Goal: Feedback & Contribution: Submit feedback/report problem

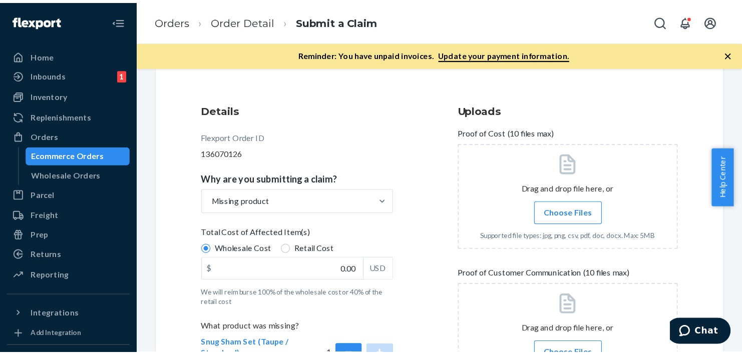
scroll to position [100, 0]
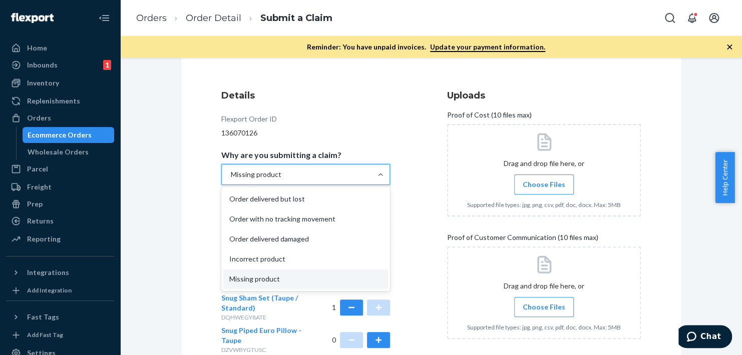
click at [325, 176] on div "Missing product" at bounding box center [297, 175] width 150 height 20
click at [231, 176] on input "Why are you submitting a claim? option Missing product, selected. option Order …" at bounding box center [230, 175] width 1 height 10
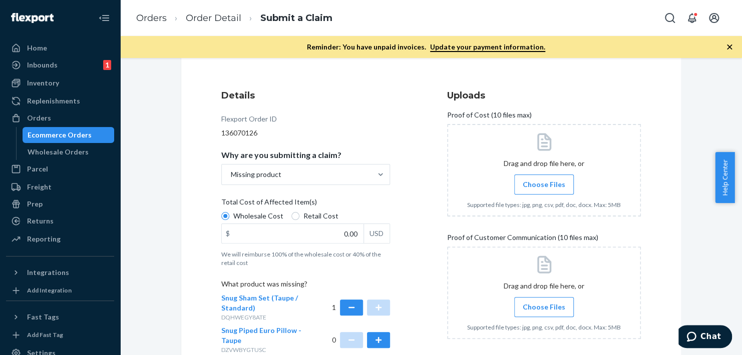
click at [441, 187] on div "Details Flexport Order ID 136070126 Why are you submitting a claim? Missing pro…" at bounding box center [431, 293] width 420 height 409
click at [281, 237] on input "0.00" at bounding box center [293, 233] width 142 height 19
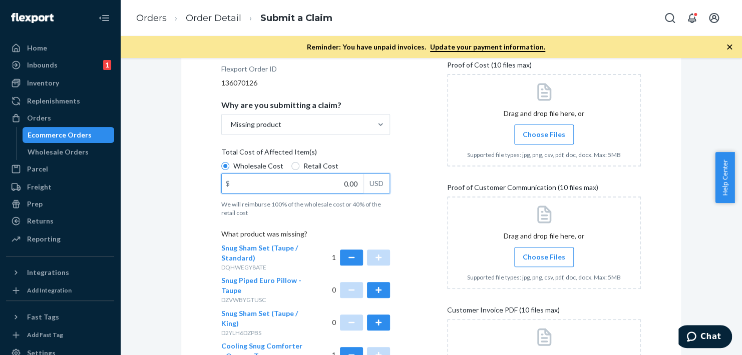
scroll to position [200, 0]
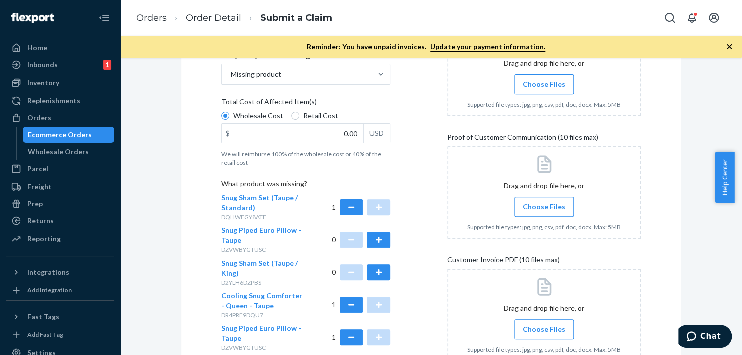
click at [315, 111] on span "Retail Cost" at bounding box center [320, 116] width 35 height 10
click at [299, 112] on input "Retail Cost" at bounding box center [295, 116] width 8 height 8
radio input "true"
radio input "false"
click at [315, 124] on input "0.00" at bounding box center [293, 133] width 142 height 19
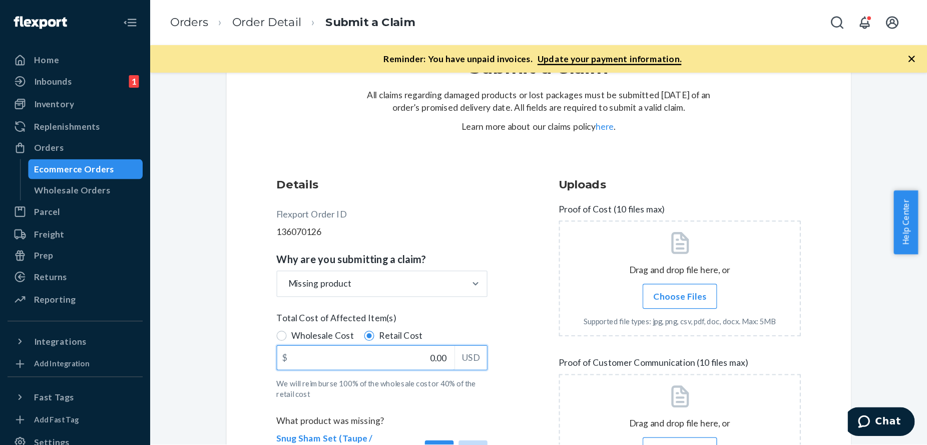
scroll to position [298, 0]
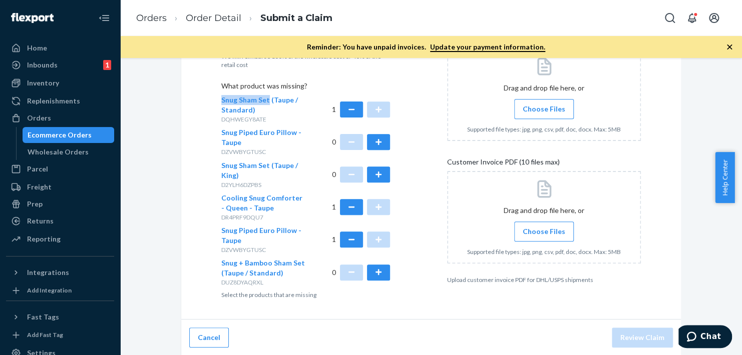
drag, startPoint x: 210, startPoint y: 96, endPoint x: 262, endPoint y: 102, distance: 52.5
click at [262, 102] on div "Submit a Claim All claims regarding damaged products or lost packages must be s…" at bounding box center [431, 47] width 500 height 545
copy span "Snug Sham Set"
click at [275, 102] on span "Snug Sham Set (Taupe / Standard)" at bounding box center [259, 105] width 77 height 19
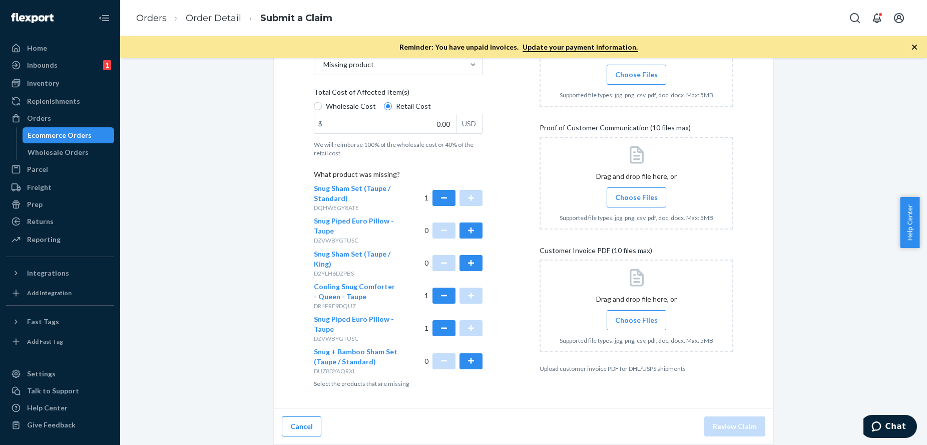
scroll to position [210, 0]
click at [333, 296] on span "Cooling Snug Comforter - Queen - Taupe" at bounding box center [354, 291] width 81 height 19
click at [335, 307] on span "Snug Piped Euro Pillow - Taupe" at bounding box center [354, 323] width 80 height 19
click at [388, 121] on input "0.00" at bounding box center [385, 123] width 142 height 19
click at [653, 300] on div "Submit a Claim All claims regarding damaged products or lost packages must be s…" at bounding box center [524, 154] width 792 height 582
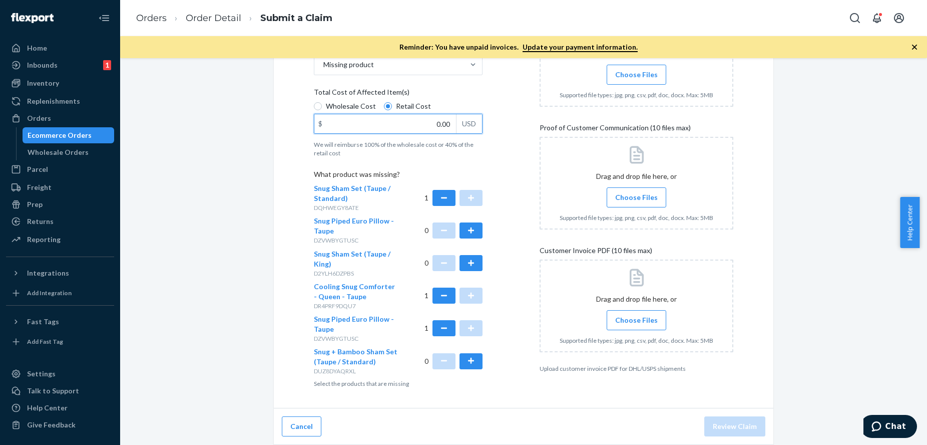
click at [402, 122] on input "0.00" at bounding box center [385, 123] width 142 height 19
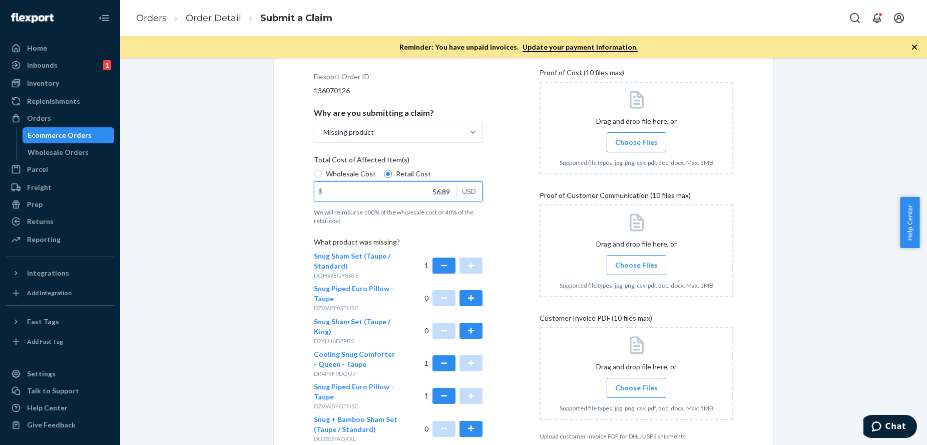
scroll to position [23, 0]
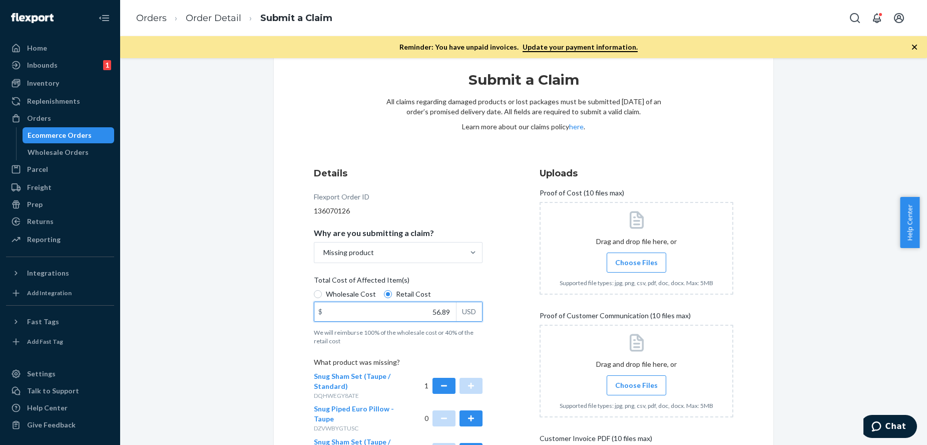
type input "56.89"
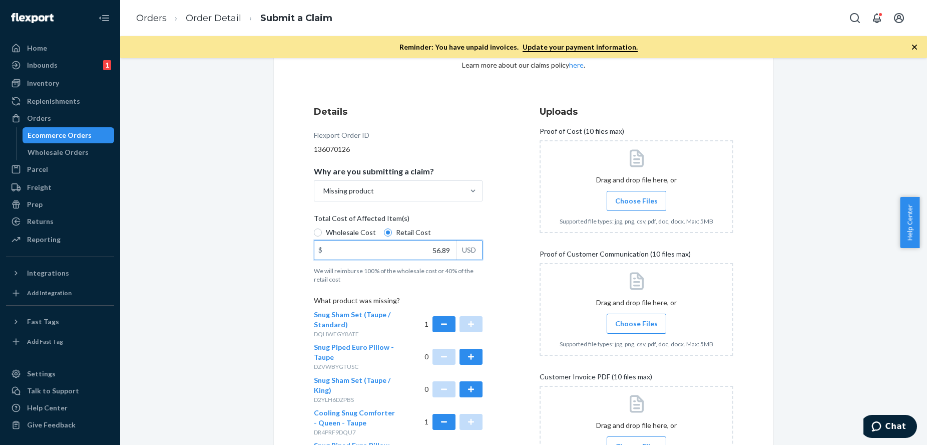
scroll to position [0, 0]
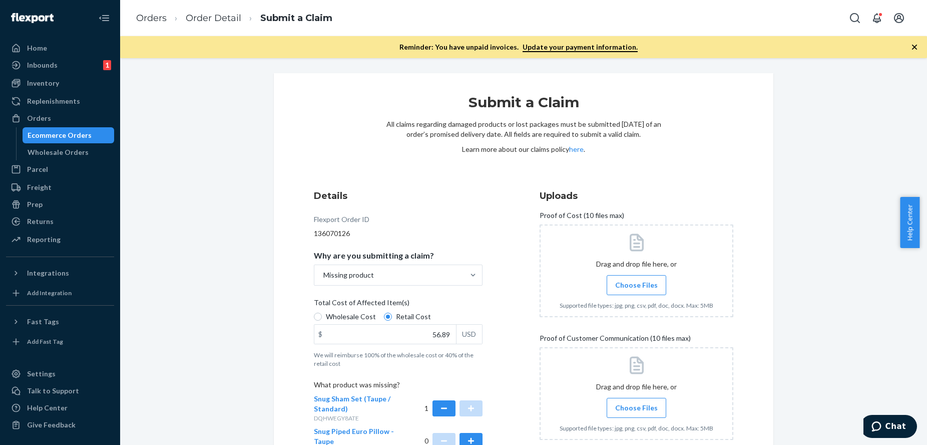
click at [627, 286] on span "Choose Files" at bounding box center [636, 285] width 43 height 10
click at [636, 286] on input "Choose Files" at bounding box center [636, 284] width 1 height 11
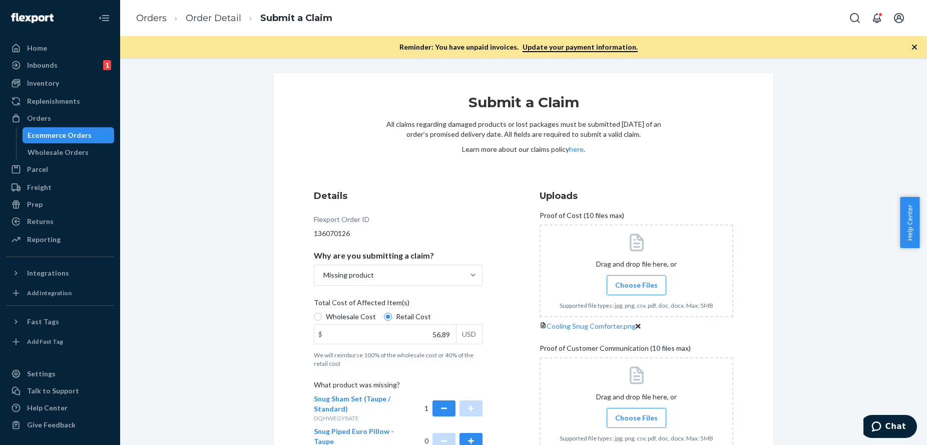
click at [638, 290] on label "Choose Files" at bounding box center [637, 285] width 60 height 20
click at [637, 290] on input "Choose Files" at bounding box center [636, 284] width 1 height 11
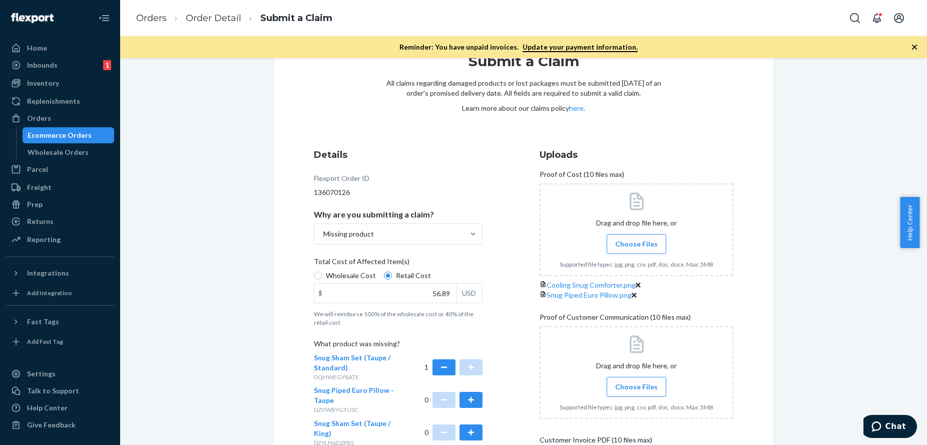
scroll to position [63, 0]
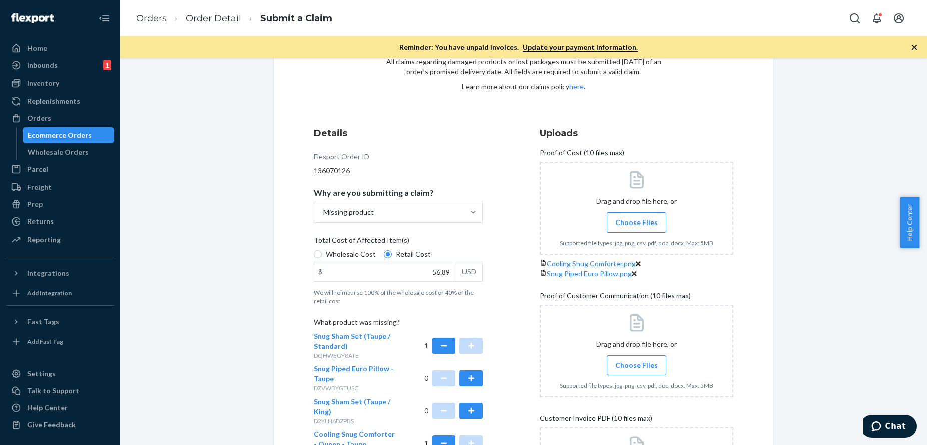
click at [623, 217] on span "Choose Files" at bounding box center [636, 222] width 43 height 10
click at [636, 217] on input "Choose Files" at bounding box center [636, 222] width 1 height 11
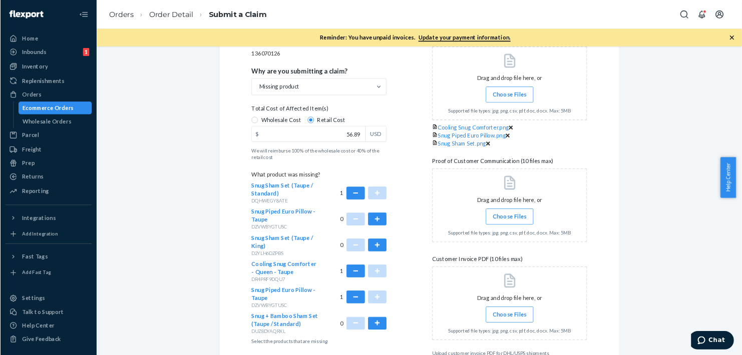
scroll to position [188, 0]
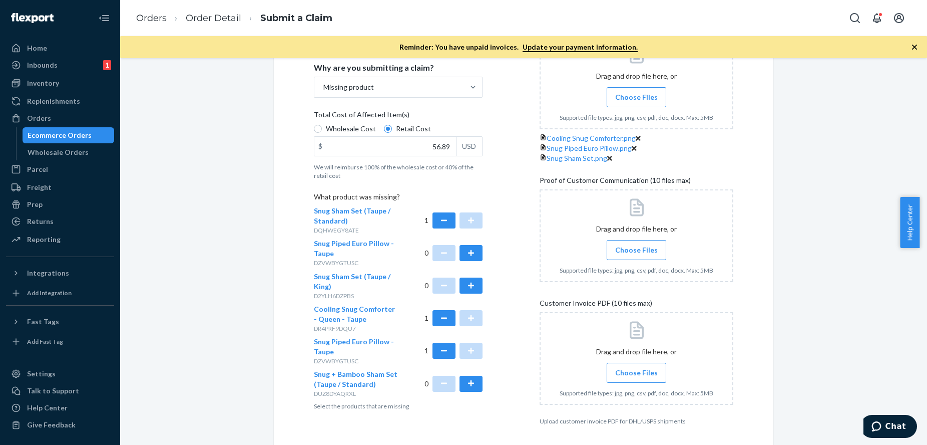
click at [653, 285] on div "Submit a Claim All claims regarding damaged products or lost packages must be s…" at bounding box center [524, 165] width 500 height 560
click at [653, 273] on div "Submit a Claim All claims regarding damaged products or lost packages must be s…" at bounding box center [524, 165] width 500 height 560
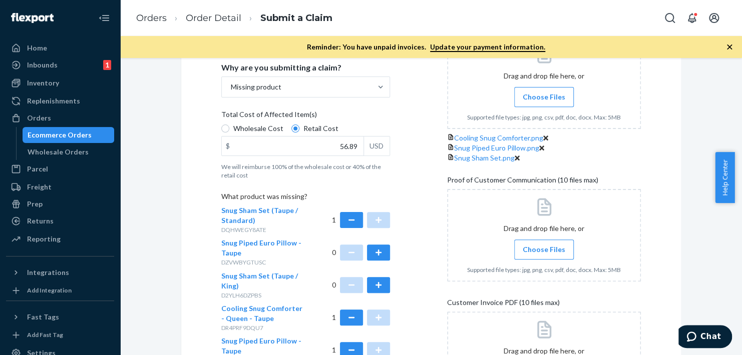
scroll to position [338, 0]
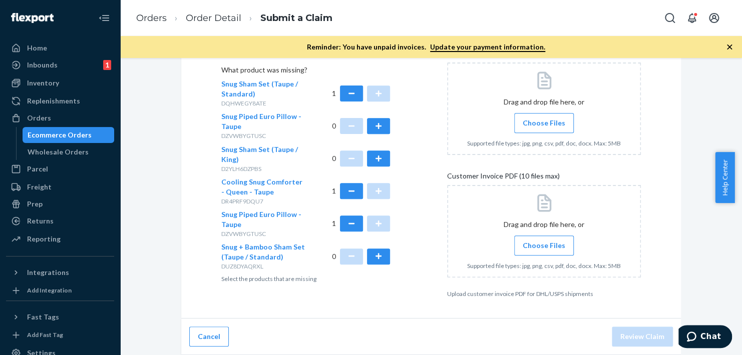
click at [536, 128] on span "Choose Files" at bounding box center [544, 123] width 43 height 10
click at [544, 129] on input "Choose Files" at bounding box center [544, 123] width 1 height 11
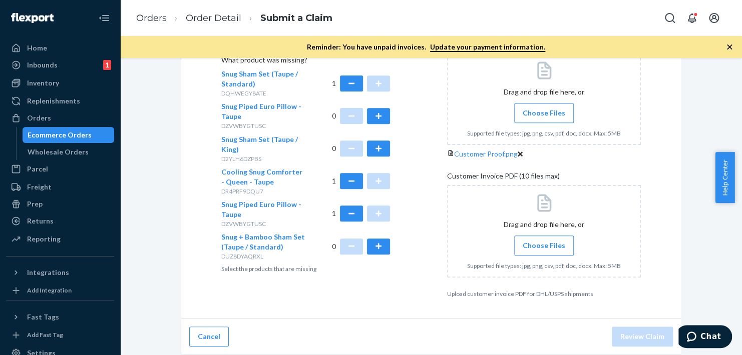
click at [534, 118] on span "Choose Files" at bounding box center [544, 113] width 43 height 10
click at [544, 119] on input "Choose Files" at bounding box center [544, 113] width 1 height 11
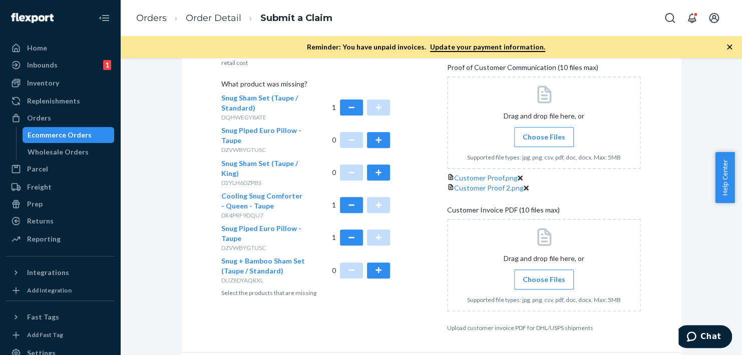
scroll to position [478, 0]
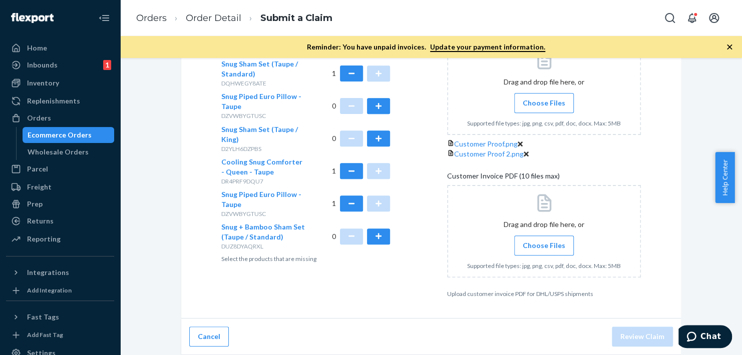
click at [539, 243] on span "Choose Files" at bounding box center [544, 246] width 43 height 10
click at [544, 243] on input "Choose Files" at bounding box center [544, 245] width 1 height 11
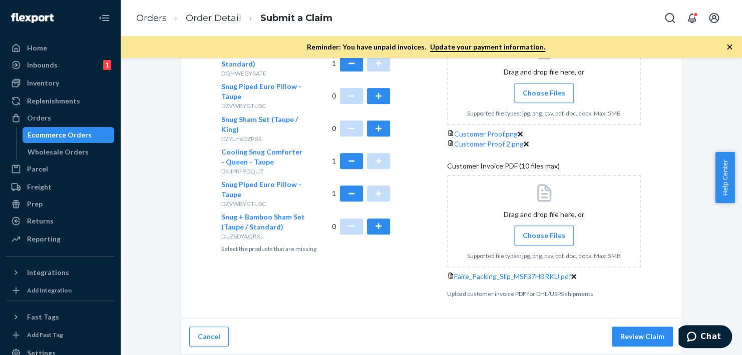
scroll to position [517, 0]
click at [626, 307] on button "Review Claim" at bounding box center [642, 337] width 61 height 20
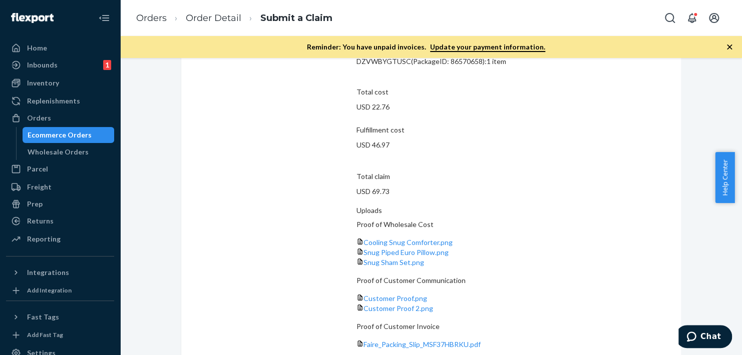
scroll to position [223, 0]
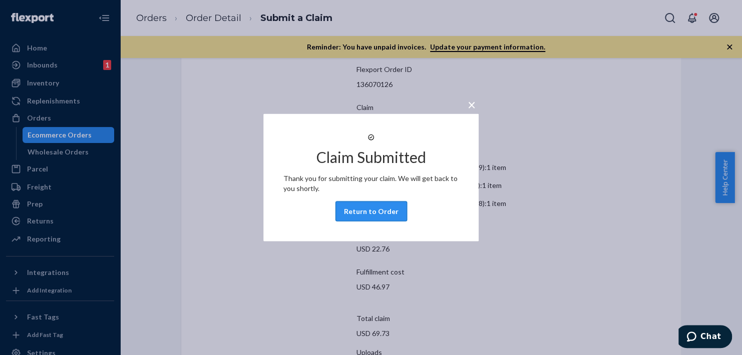
click at [377, 221] on button "Return to Order" at bounding box center [371, 212] width 72 height 20
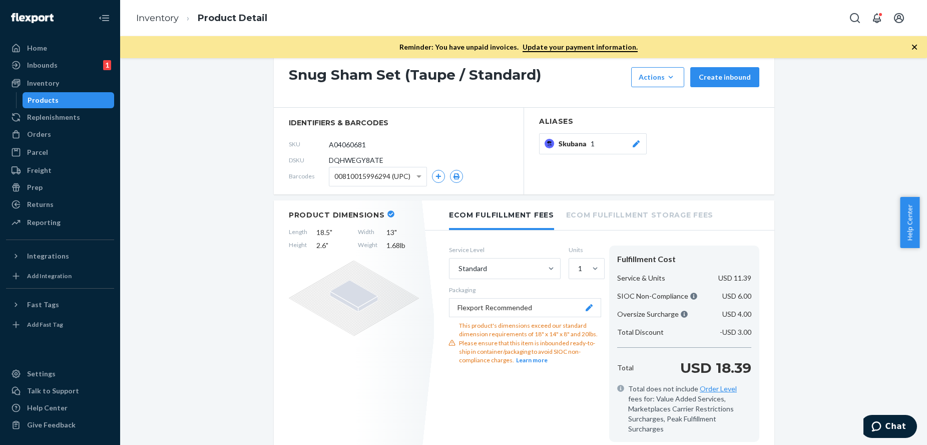
scroll to position [100, 0]
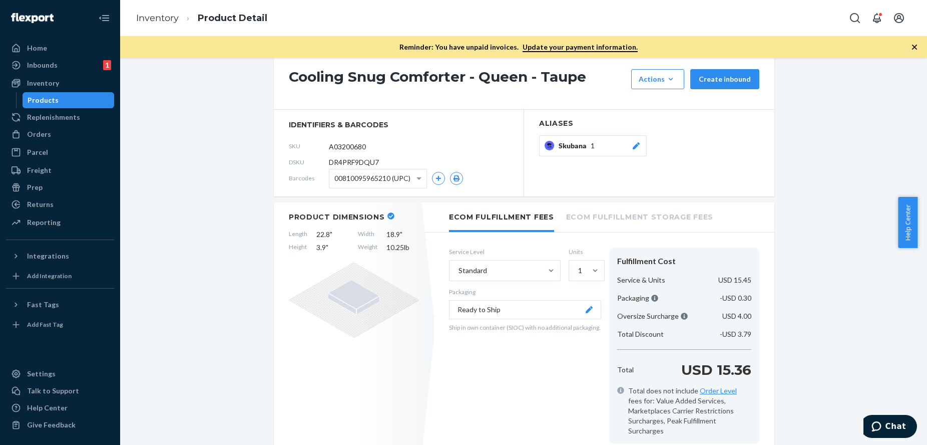
scroll to position [85, 0]
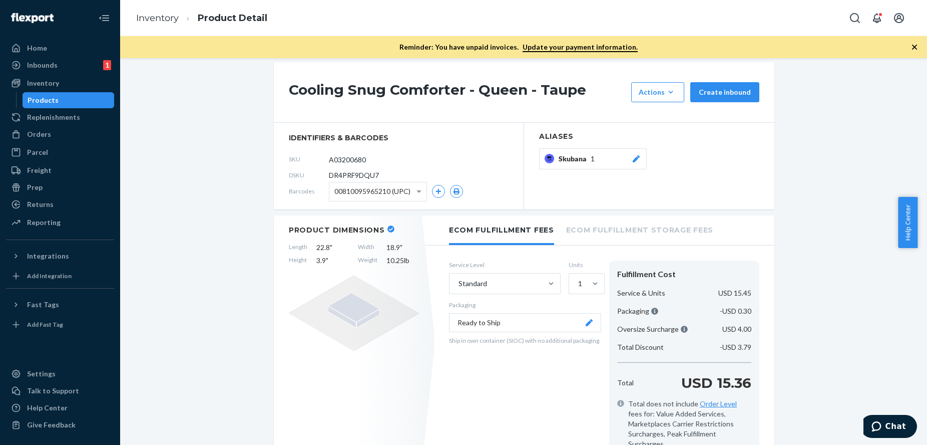
click at [915, 48] on icon "button" at bounding box center [914, 47] width 5 height 5
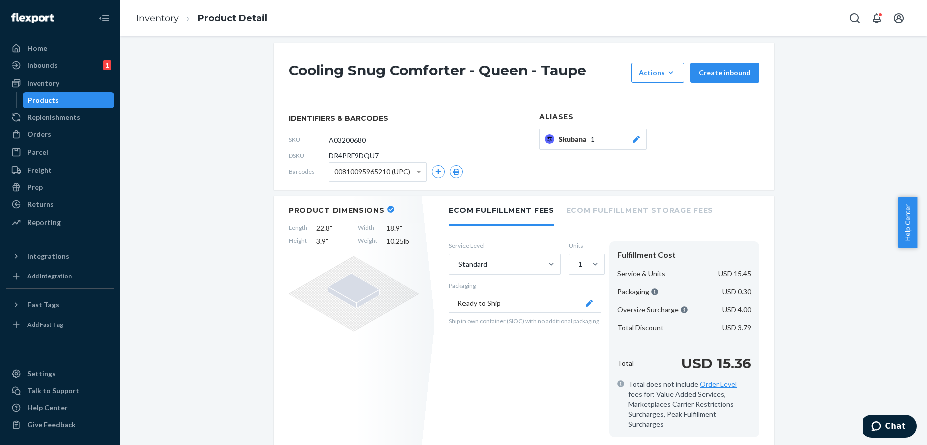
scroll to position [84, 0]
click at [449, 393] on div "Service Level Standard Units 1 Packaging Ready to Ship Ship in own container (S…" at bounding box center [525, 338] width 152 height 196
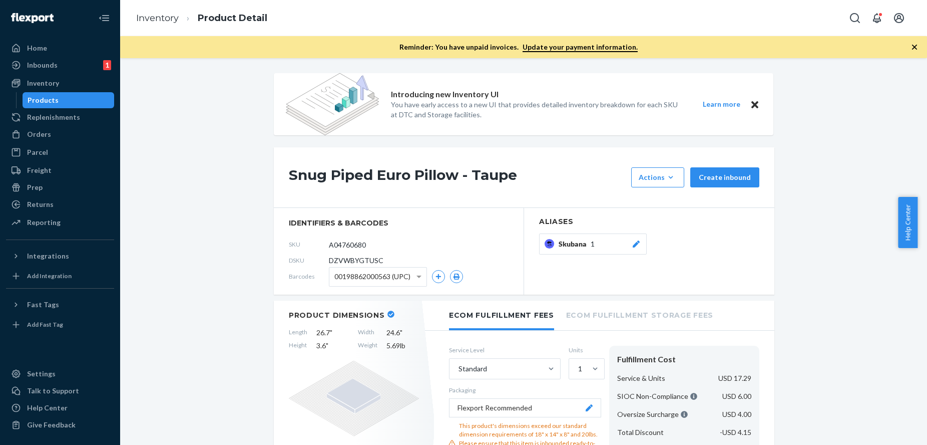
click at [916, 43] on icon "button" at bounding box center [915, 47] width 10 height 10
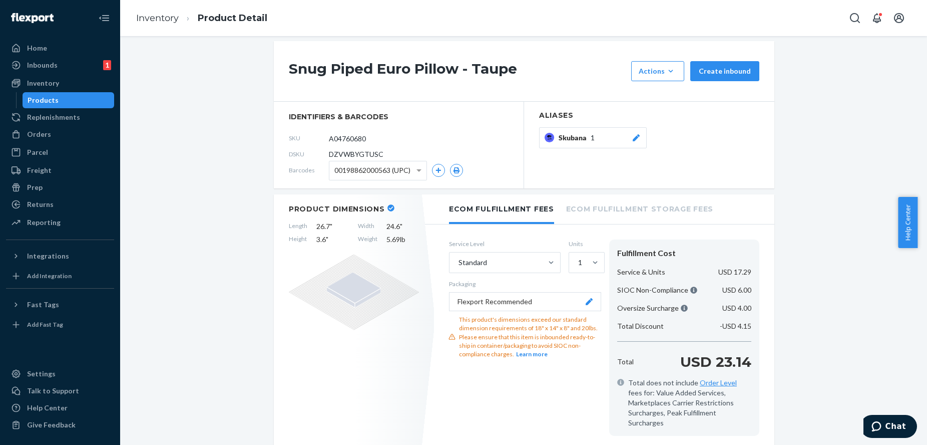
scroll to position [85, 0]
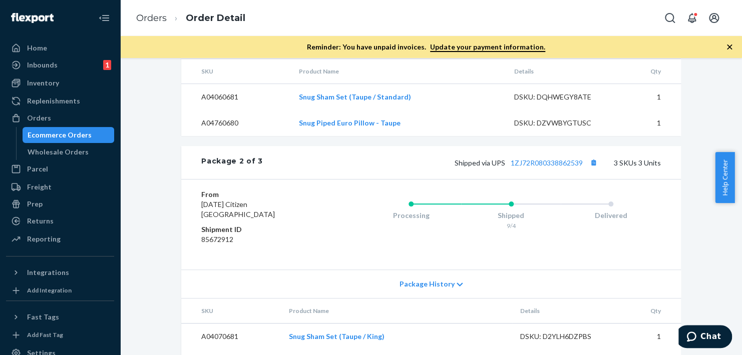
scroll to position [809, 0]
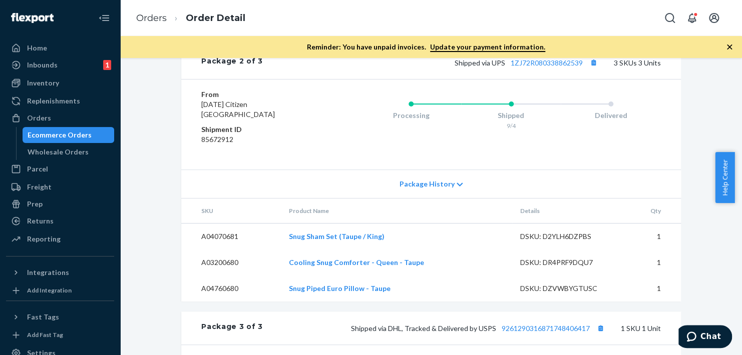
click at [457, 188] on icon at bounding box center [460, 184] width 6 height 7
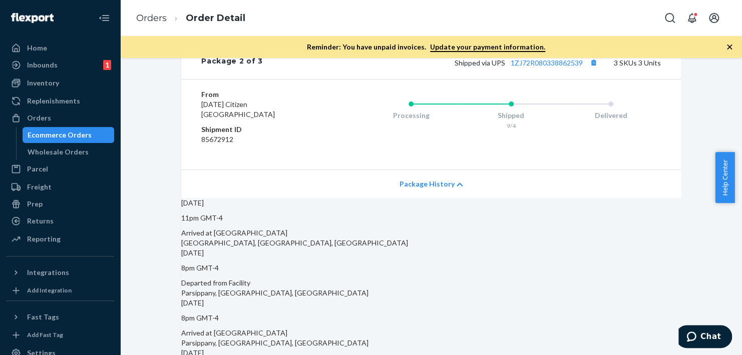
click at [450, 198] on div "Package History" at bounding box center [431, 184] width 500 height 29
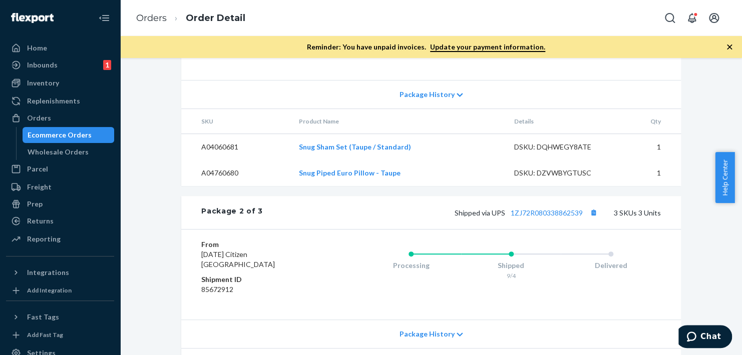
scroll to position [859, 0]
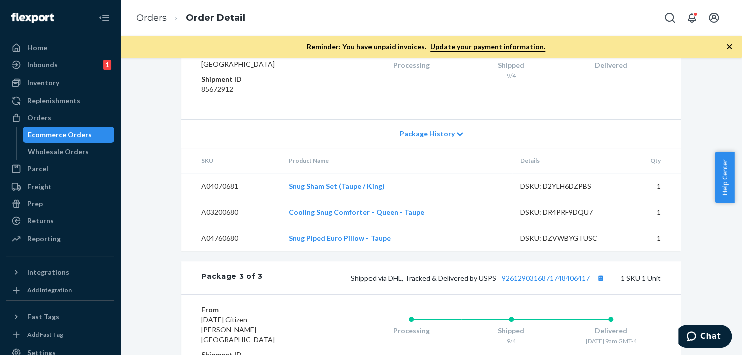
click at [440, 139] on span "Package History" at bounding box center [426, 134] width 55 height 10
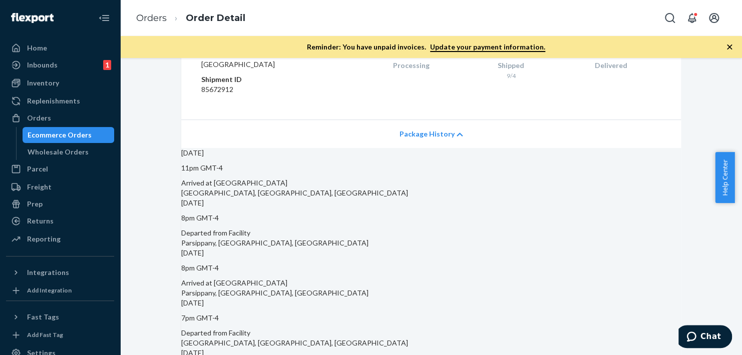
click at [428, 139] on span "Package History" at bounding box center [426, 134] width 55 height 10
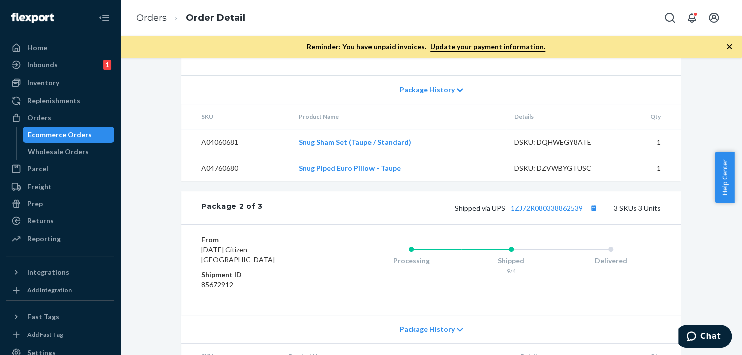
scroll to position [608, 0]
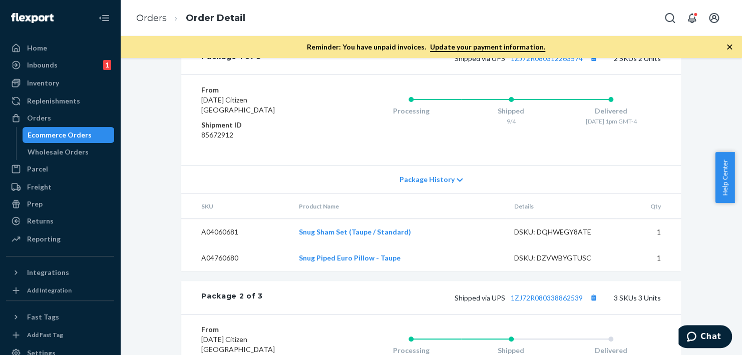
click at [420, 167] on div "Package 1 of 3 Shipped via UPS 1ZJ72R080312263574 2 SKUs 2 Units From Sunday Ci…" at bounding box center [431, 157] width 500 height 230
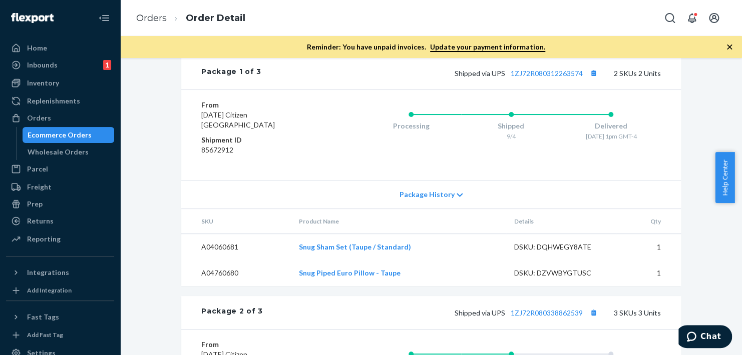
click at [420, 209] on div "Package History" at bounding box center [431, 194] width 500 height 29
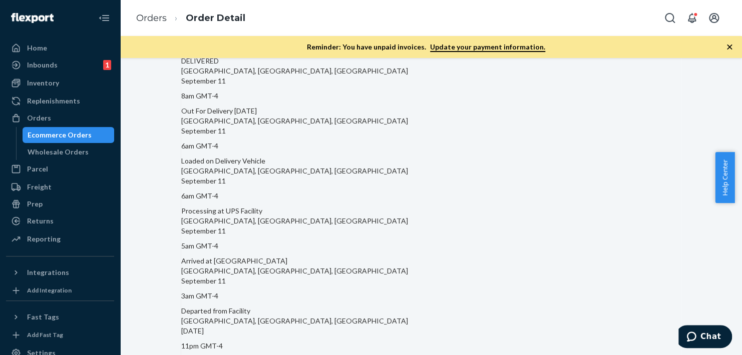
scroll to position [658, 0]
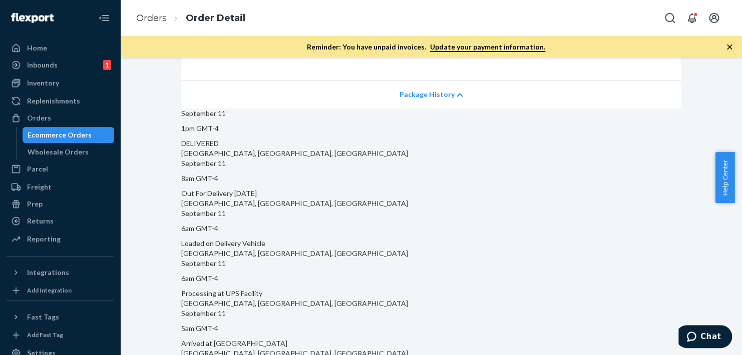
click at [439, 109] on div "Package History" at bounding box center [431, 94] width 500 height 29
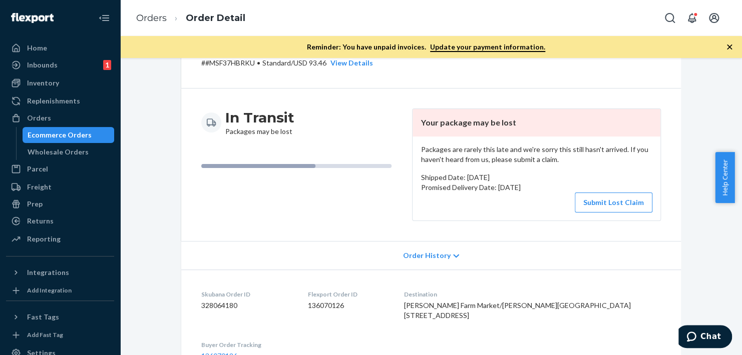
scroll to position [0, 0]
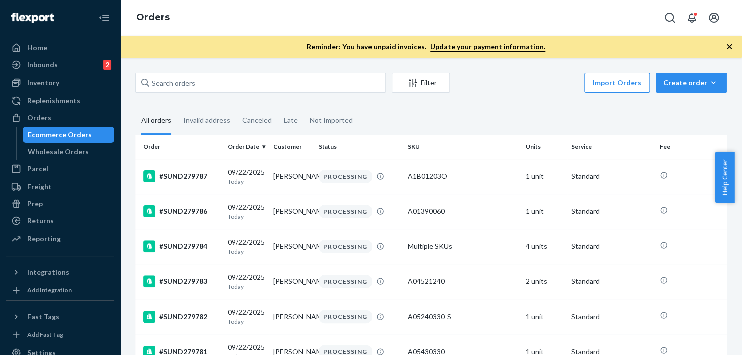
click at [215, 93] on div "Filter Import Orders Create order Ecommerce order Removal order" at bounding box center [431, 84] width 592 height 23
click at [216, 92] on input "text" at bounding box center [260, 83] width 250 height 20
paste input "1876SUNDW"
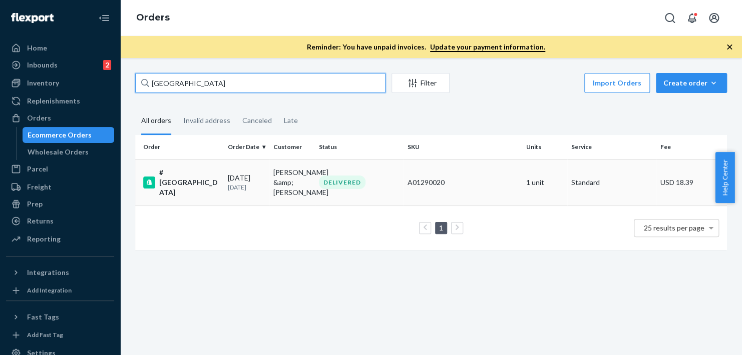
type input "1876SUNDW"
click at [176, 184] on div "#1876SUNDW" at bounding box center [181, 183] width 77 height 30
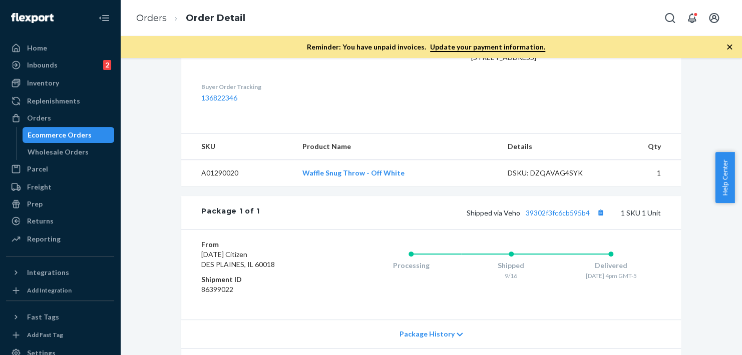
scroll to position [350, 0]
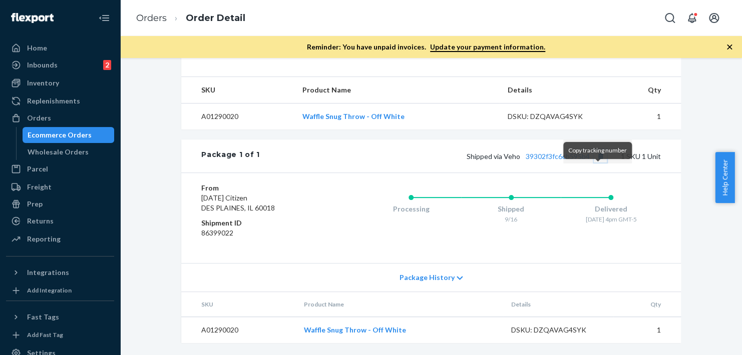
click at [597, 163] on button "Copy tracking number" at bounding box center [600, 156] width 13 height 13
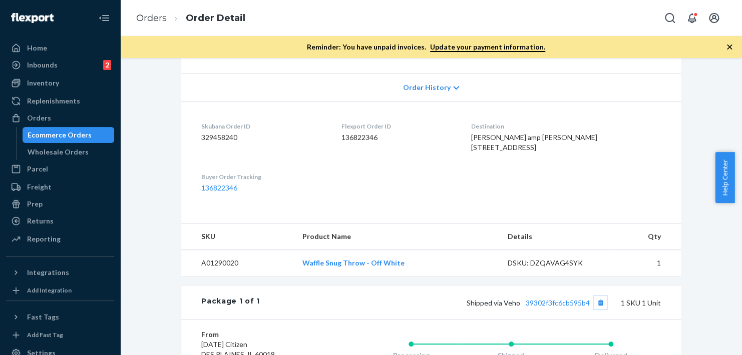
scroll to position [0, 0]
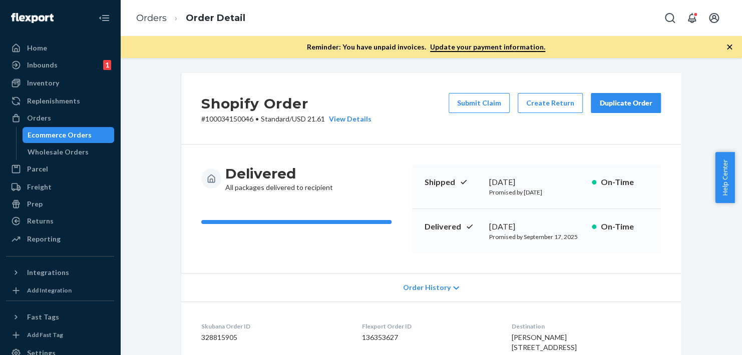
click at [53, 139] on div "Ecommerce Orders" at bounding box center [60, 135] width 64 height 10
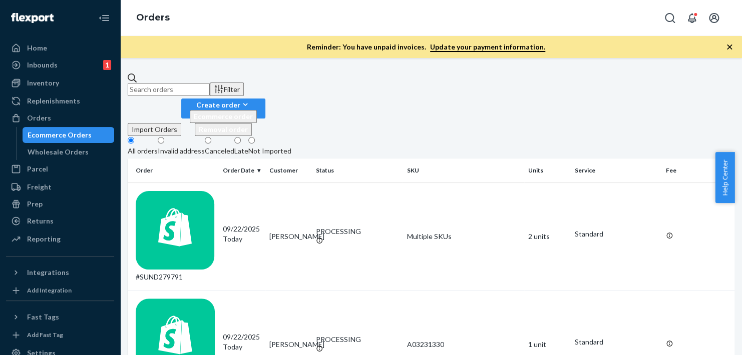
click at [210, 83] on input "text" at bounding box center [169, 89] width 82 height 13
paste input "#[GEOGRAPHIC_DATA]"
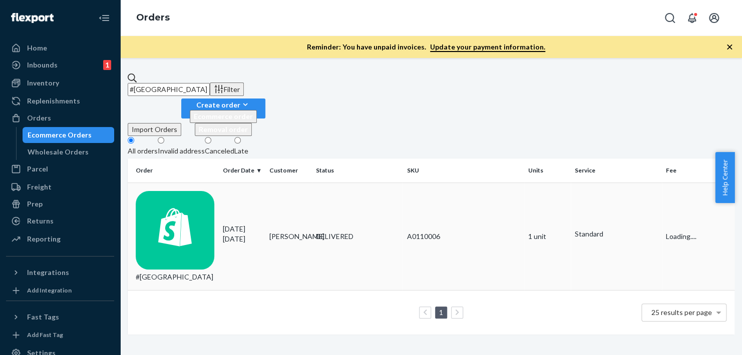
type input "#[GEOGRAPHIC_DATA]"
click at [209, 191] on div "#[GEOGRAPHIC_DATA]" at bounding box center [175, 237] width 79 height 92
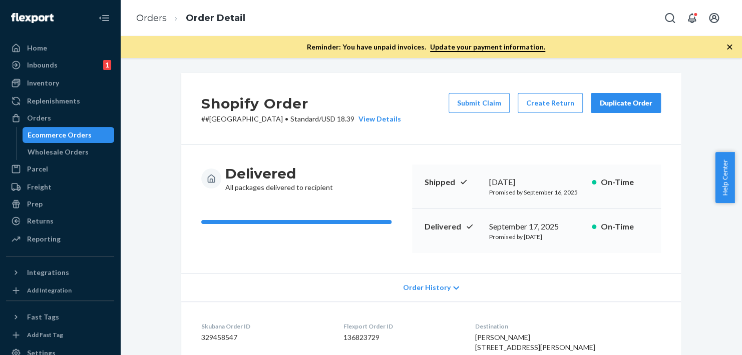
click at [731, 43] on icon "button" at bounding box center [729, 47] width 10 height 10
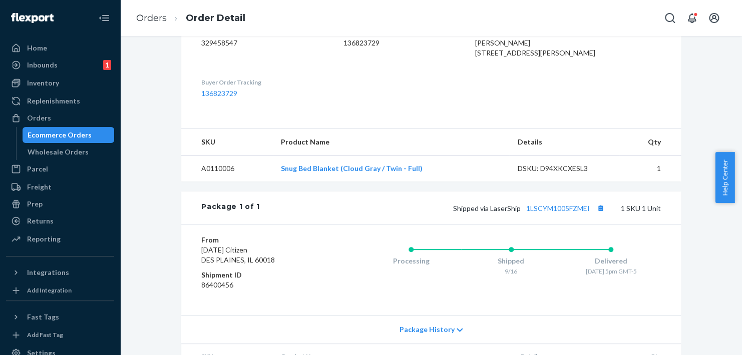
scroll to position [344, 0]
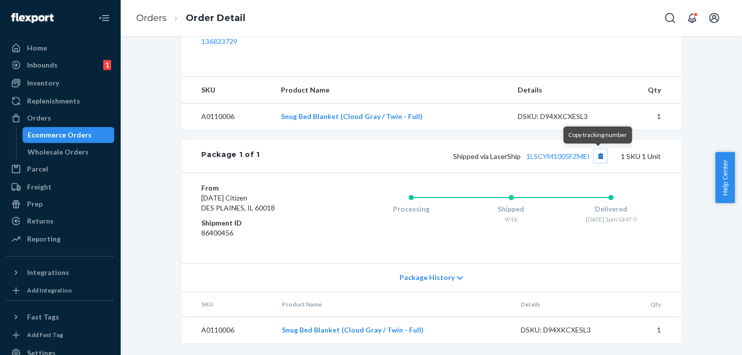
click at [598, 155] on button "Copy tracking number" at bounding box center [600, 156] width 13 height 13
